Goal: Information Seeking & Learning: Learn about a topic

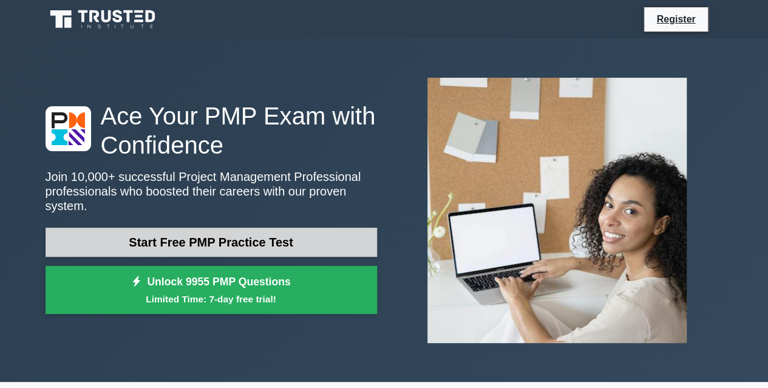
click at [131, 230] on link "Start Free PMP Practice Test" at bounding box center [211, 242] width 331 height 29
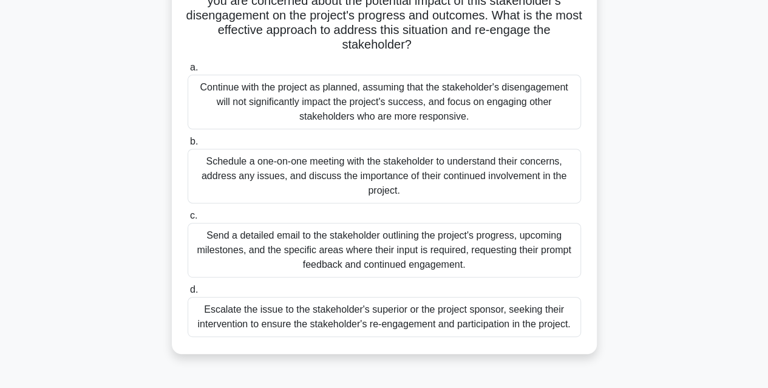
scroll to position [182, 0]
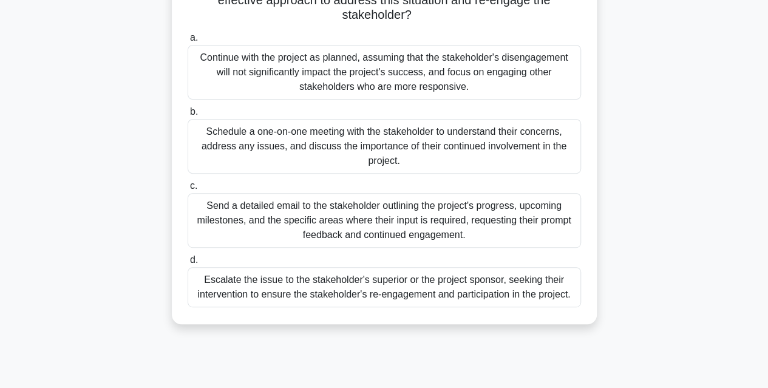
click at [299, 148] on div "Schedule a one-on-one meeting with the stakeholder to understand their concerns…" at bounding box center [384, 146] width 393 height 55
click at [188, 116] on input "b. Schedule a one-on-one meeting with the stakeholder to understand their conce…" at bounding box center [188, 112] width 0 height 8
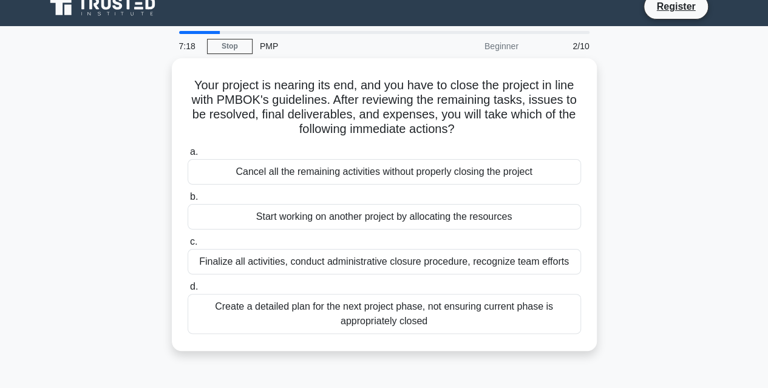
scroll to position [0, 0]
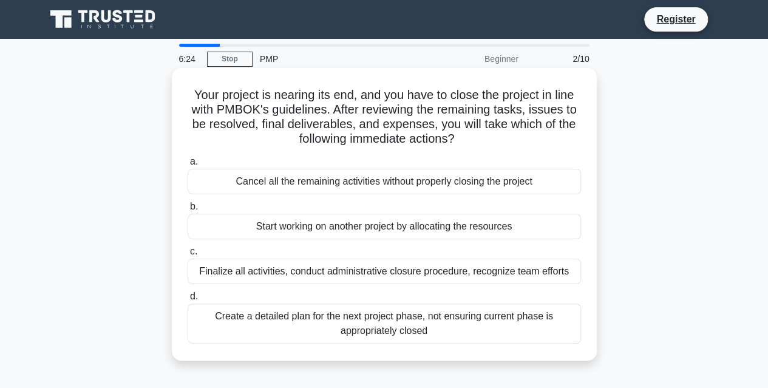
click at [396, 274] on div "Finalize all activities, conduct administrative closure procedure, recognize te…" at bounding box center [384, 271] width 393 height 25
click at [188, 256] on input "c. Finalize all activities, conduct administrative closure procedure, recognize…" at bounding box center [188, 252] width 0 height 8
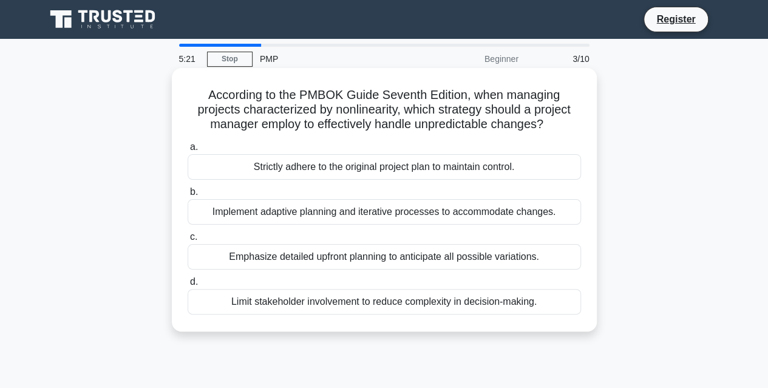
click at [264, 214] on div "Implement adaptive planning and iterative processes to accommodate changes." at bounding box center [384, 211] width 393 height 25
click at [188, 196] on input "b. Implement adaptive planning and iterative processes to accommodate changes." at bounding box center [188, 192] width 0 height 8
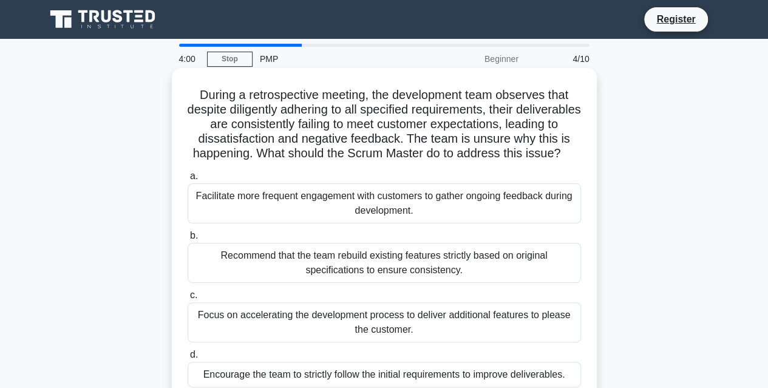
scroll to position [121, 0]
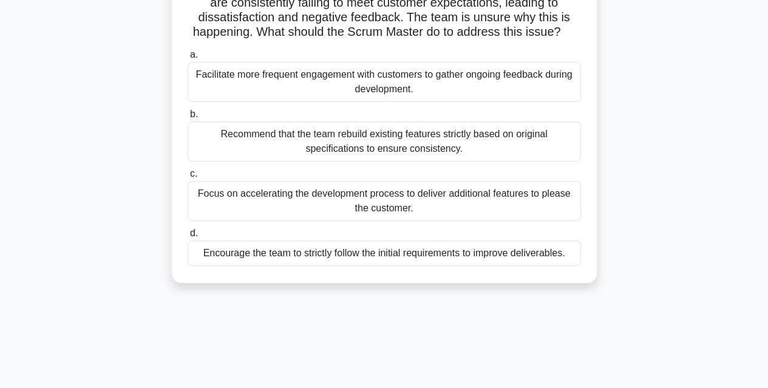
click at [339, 266] on div "Encourage the team to strictly follow the initial requirements to improve deliv…" at bounding box center [384, 252] width 393 height 25
click at [188, 237] on input "d. Encourage the team to strictly follow the initial requirements to improve de…" at bounding box center [188, 233] width 0 height 8
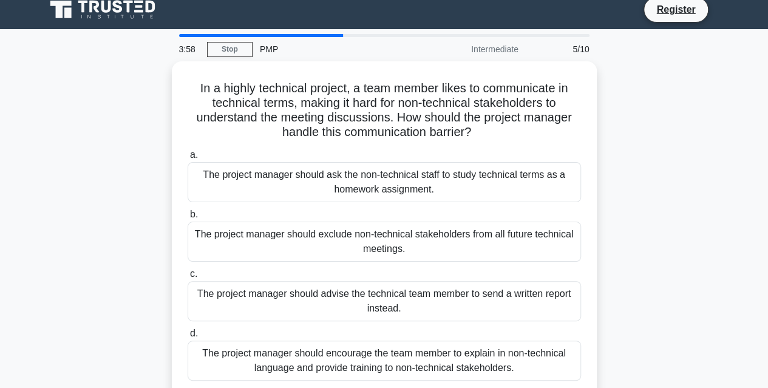
scroll to position [0, 0]
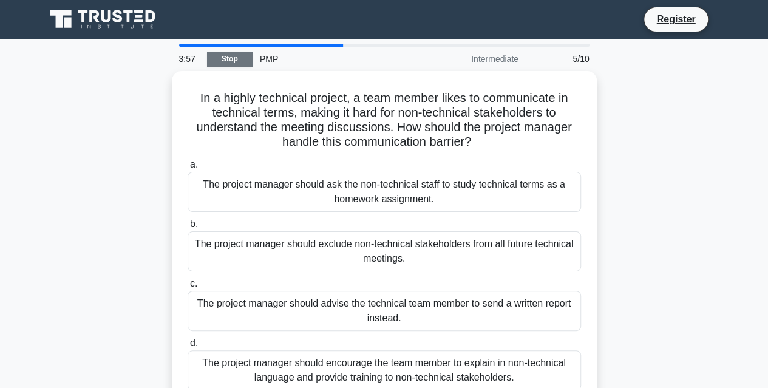
click at [223, 61] on link "Stop" at bounding box center [230, 59] width 46 height 15
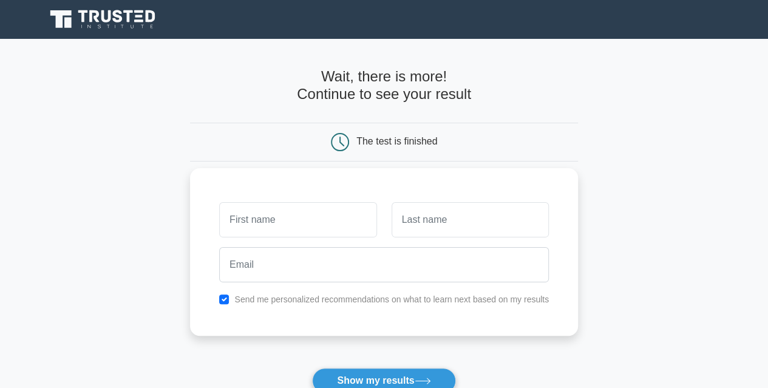
scroll to position [61, 0]
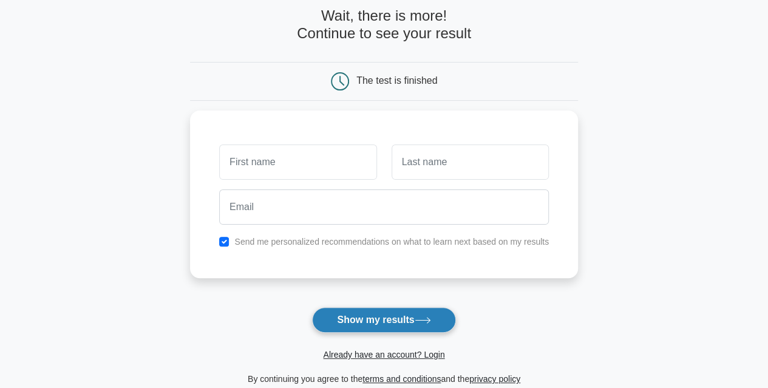
click at [387, 322] on button "Show my results" at bounding box center [383, 319] width 143 height 25
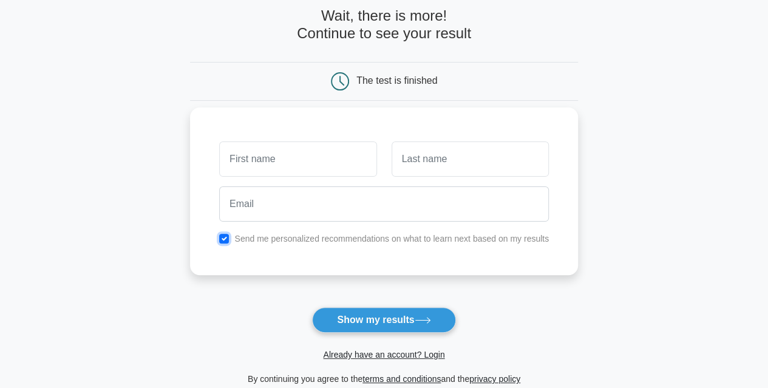
click at [228, 234] on input "checkbox" at bounding box center [224, 239] width 10 height 10
checkbox input "false"
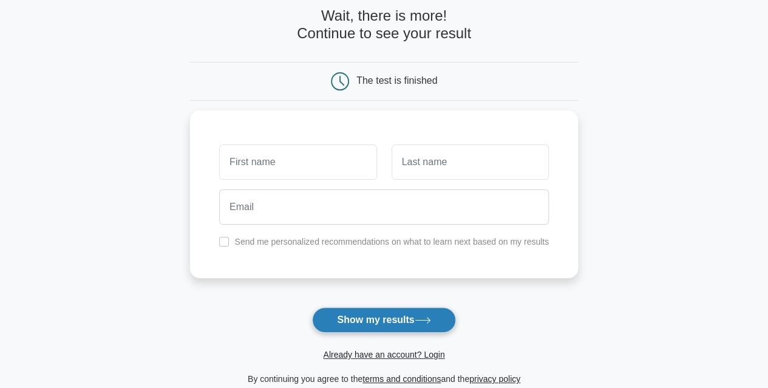
click at [359, 314] on button "Show my results" at bounding box center [383, 319] width 143 height 25
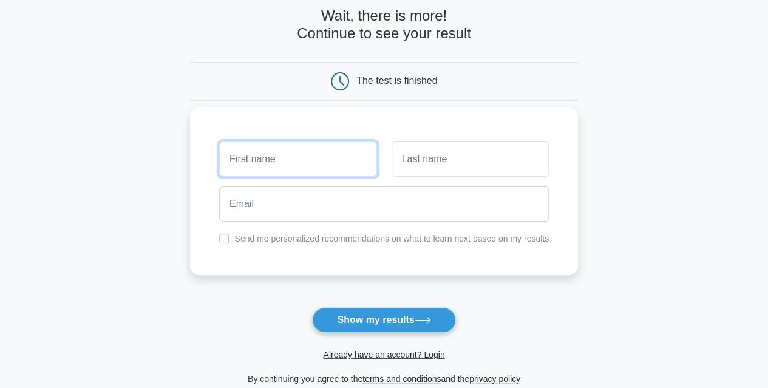
click at [257, 157] on input "text" at bounding box center [297, 158] width 157 height 35
type input "a"
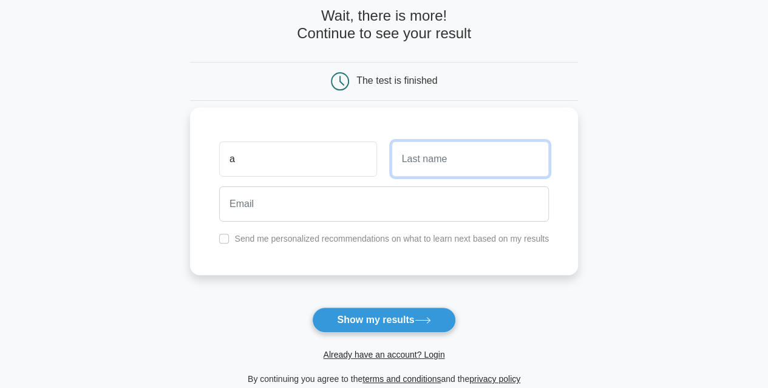
click at [412, 160] on input "text" at bounding box center [470, 158] width 157 height 35
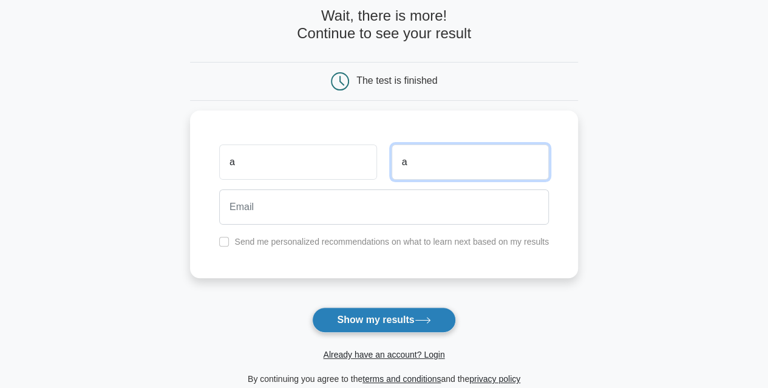
type input "a"
click at [386, 316] on button "Show my results" at bounding box center [383, 319] width 143 height 25
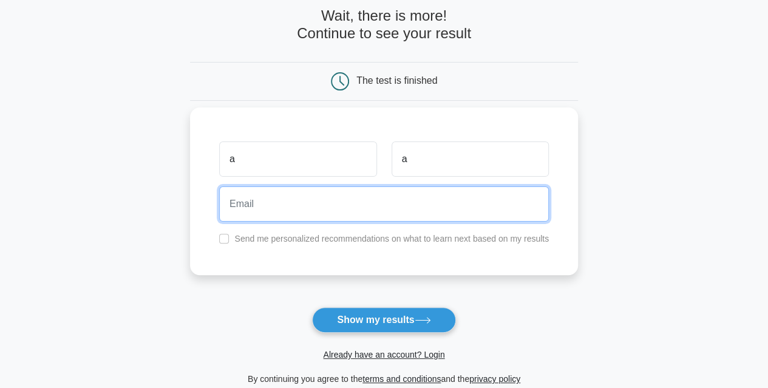
click at [272, 207] on input "email" at bounding box center [384, 203] width 330 height 35
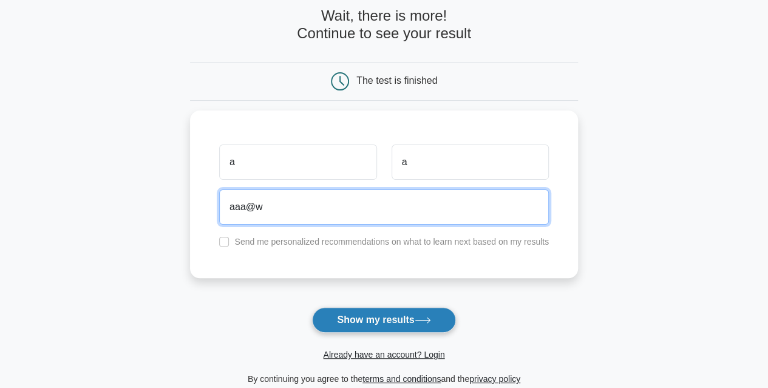
type input "aaa@w"
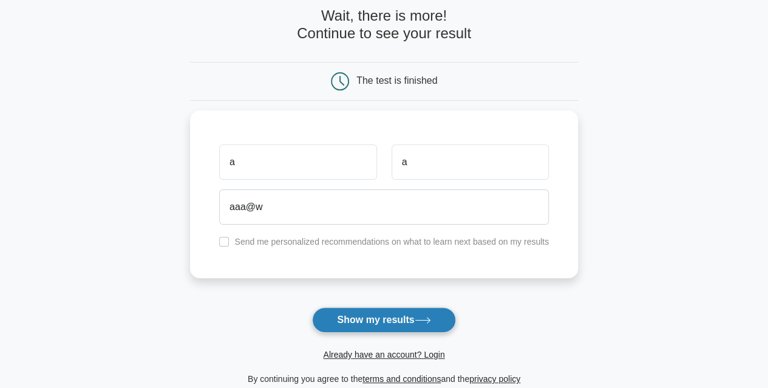
click at [395, 322] on button "Show my results" at bounding box center [383, 319] width 143 height 25
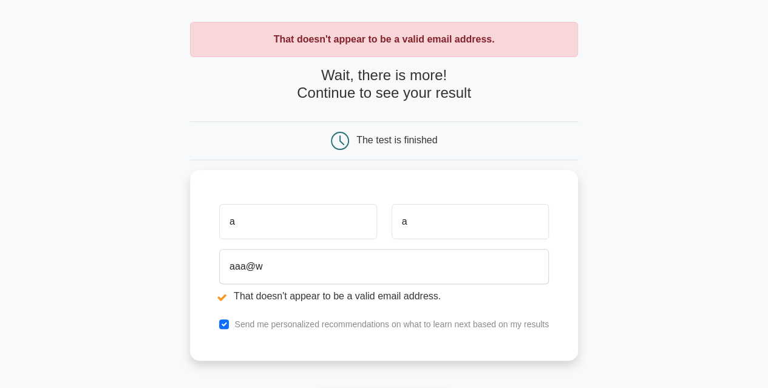
scroll to position [121, 0]
